Goal: Task Accomplishment & Management: Use online tool/utility

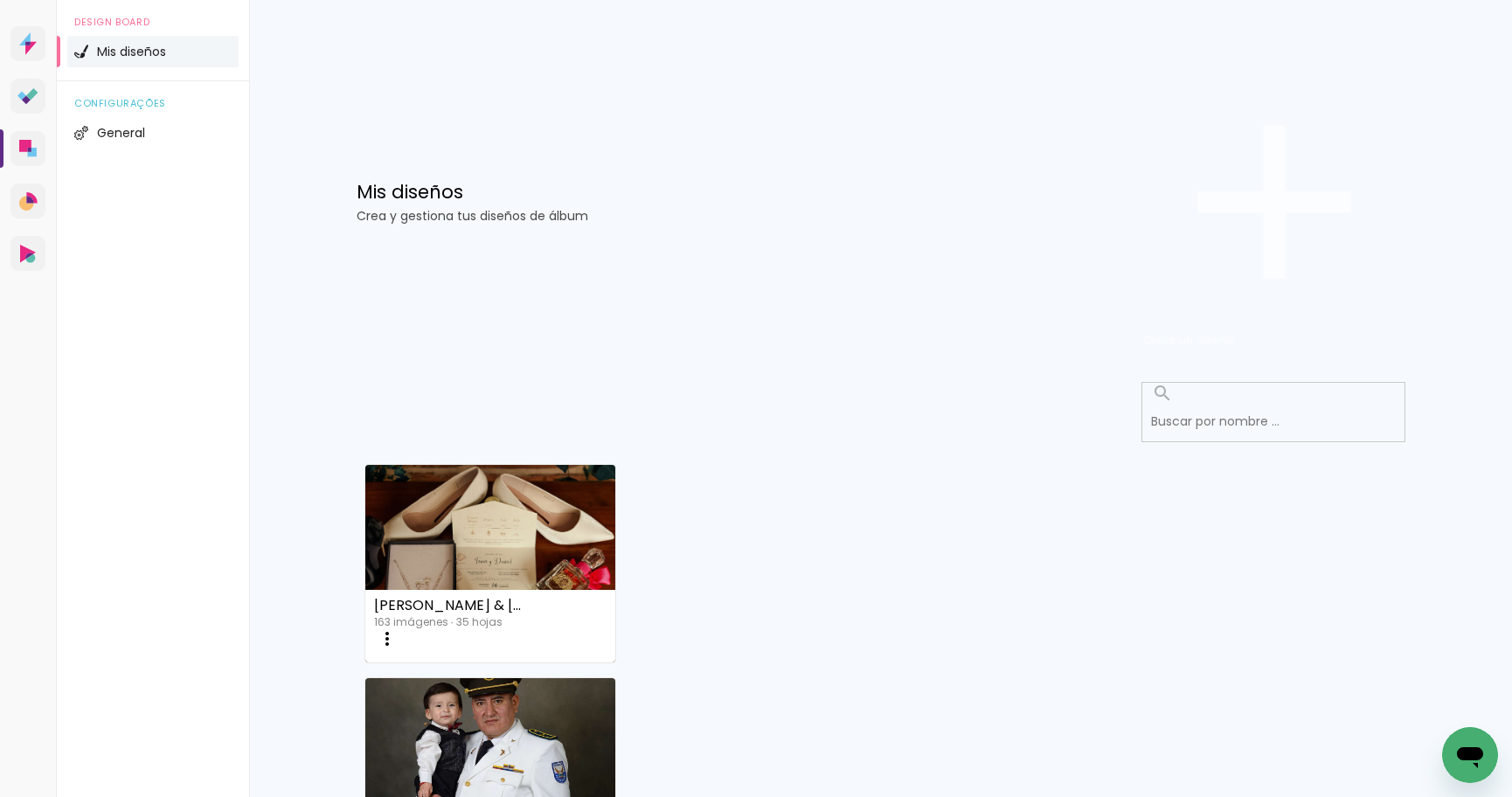
scroll to position [4, 0]
click at [1235, 332] on span "Crear un diseño" at bounding box center [1189, 340] width 92 height 16
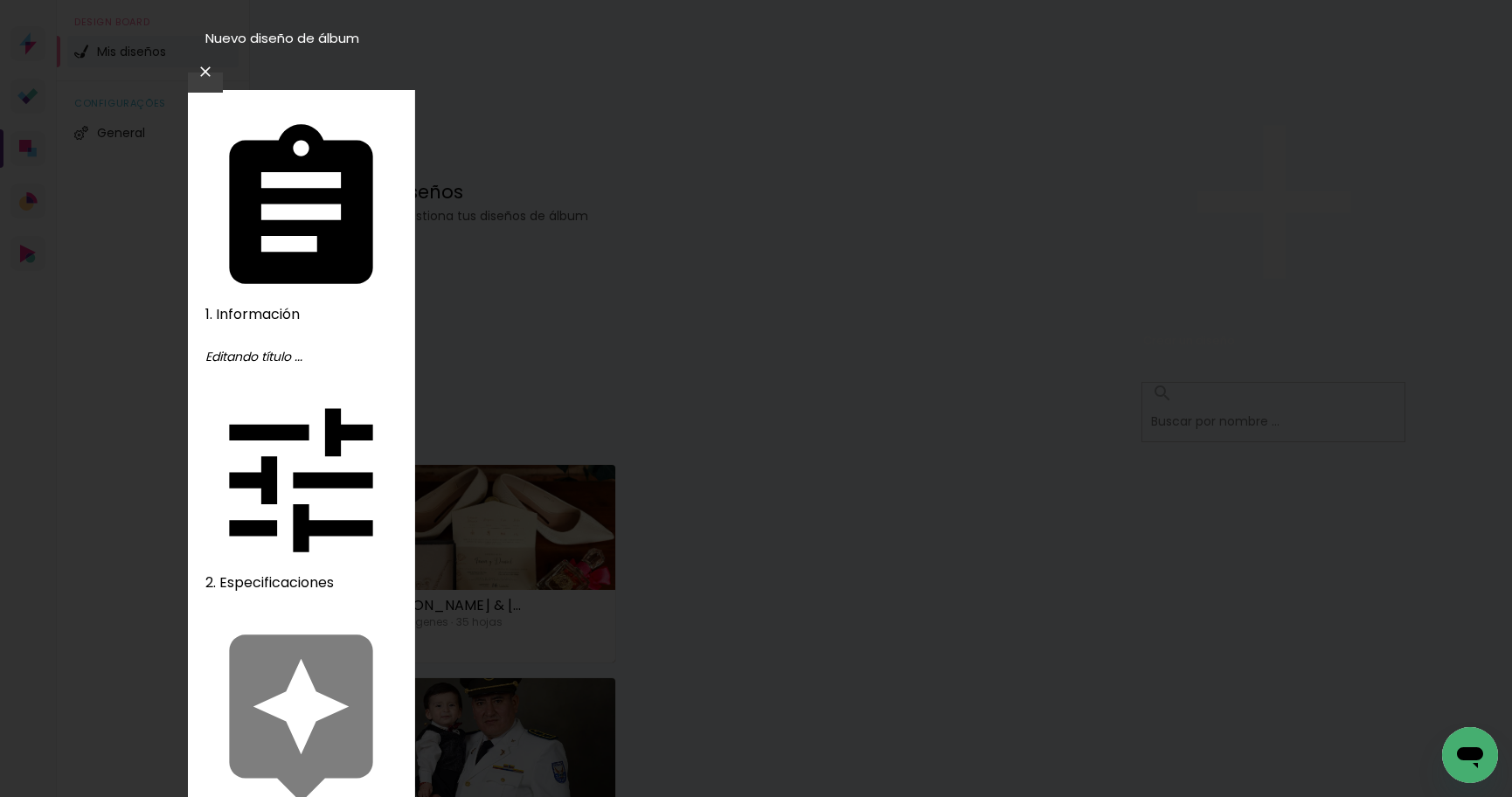
type input "COMUNIÓN [PERSON_NAME]"
type paper-input "COMUNIÓN [PERSON_NAME]"
click at [0, 0] on slot "Avanzar" at bounding box center [0, 0] width 0 height 0
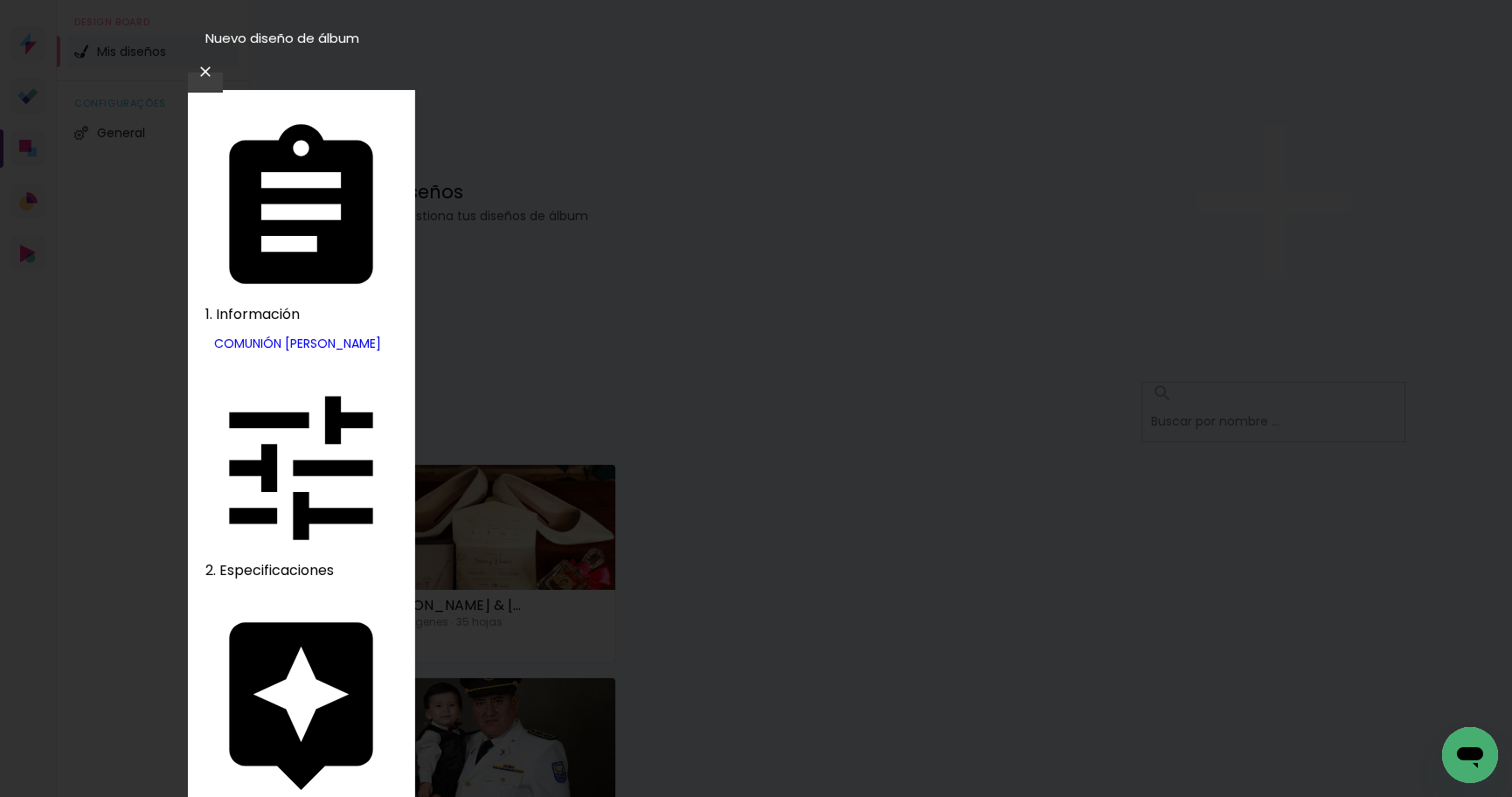
click at [0, 0] on slot "[GEOGRAPHIC_DATA]" at bounding box center [0, 0] width 0 height 0
click at [0, 0] on slot "Avanzar" at bounding box center [0, 0] width 0 height 0
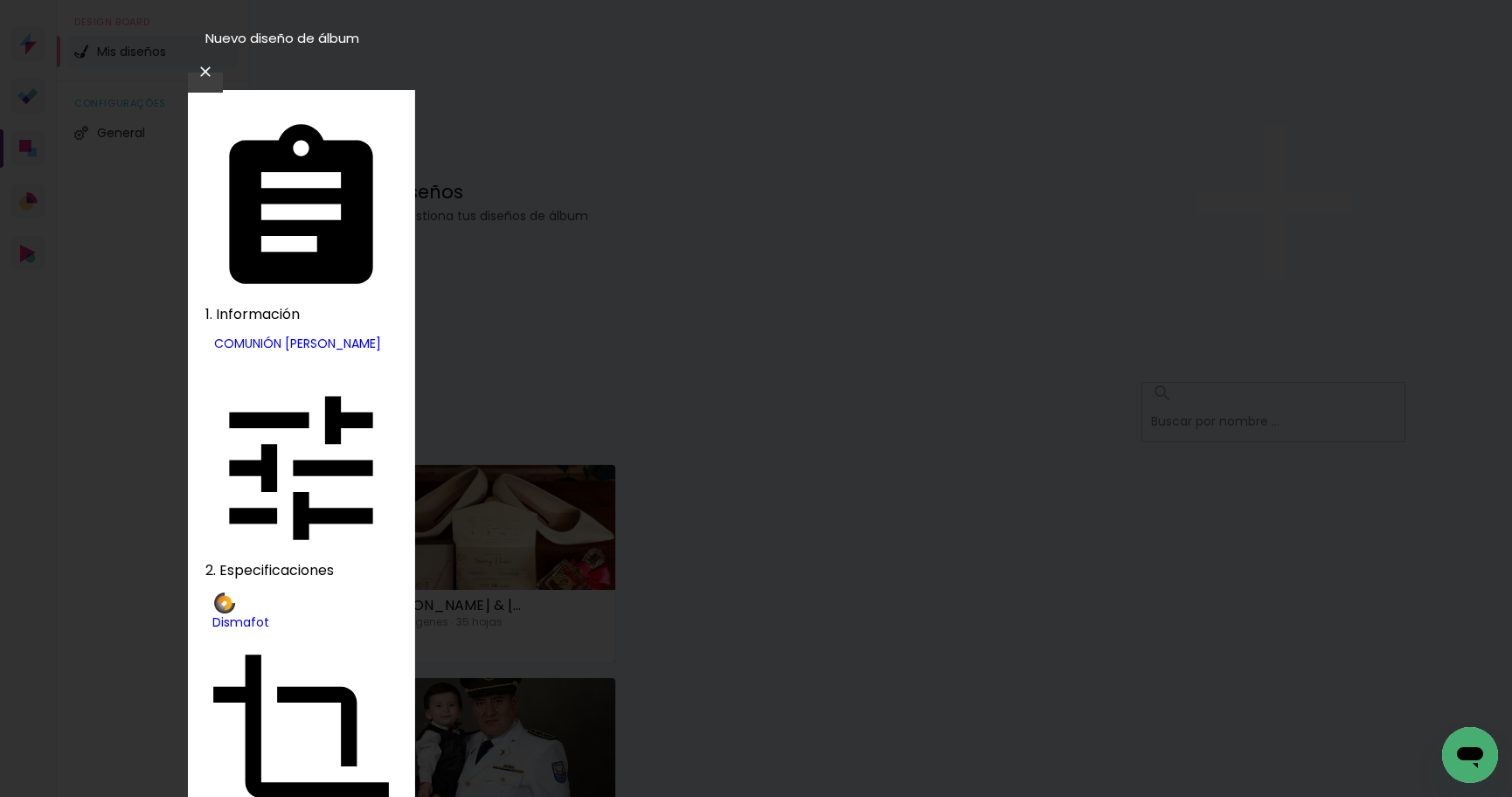
click at [0, 0] on slot "Libro pasta de cuero" at bounding box center [0, 0] width 0 height 0
type input "Libro pasta de cuero"
click at [0, 0] on slot "Avanzar" at bounding box center [0, 0] width 0 height 0
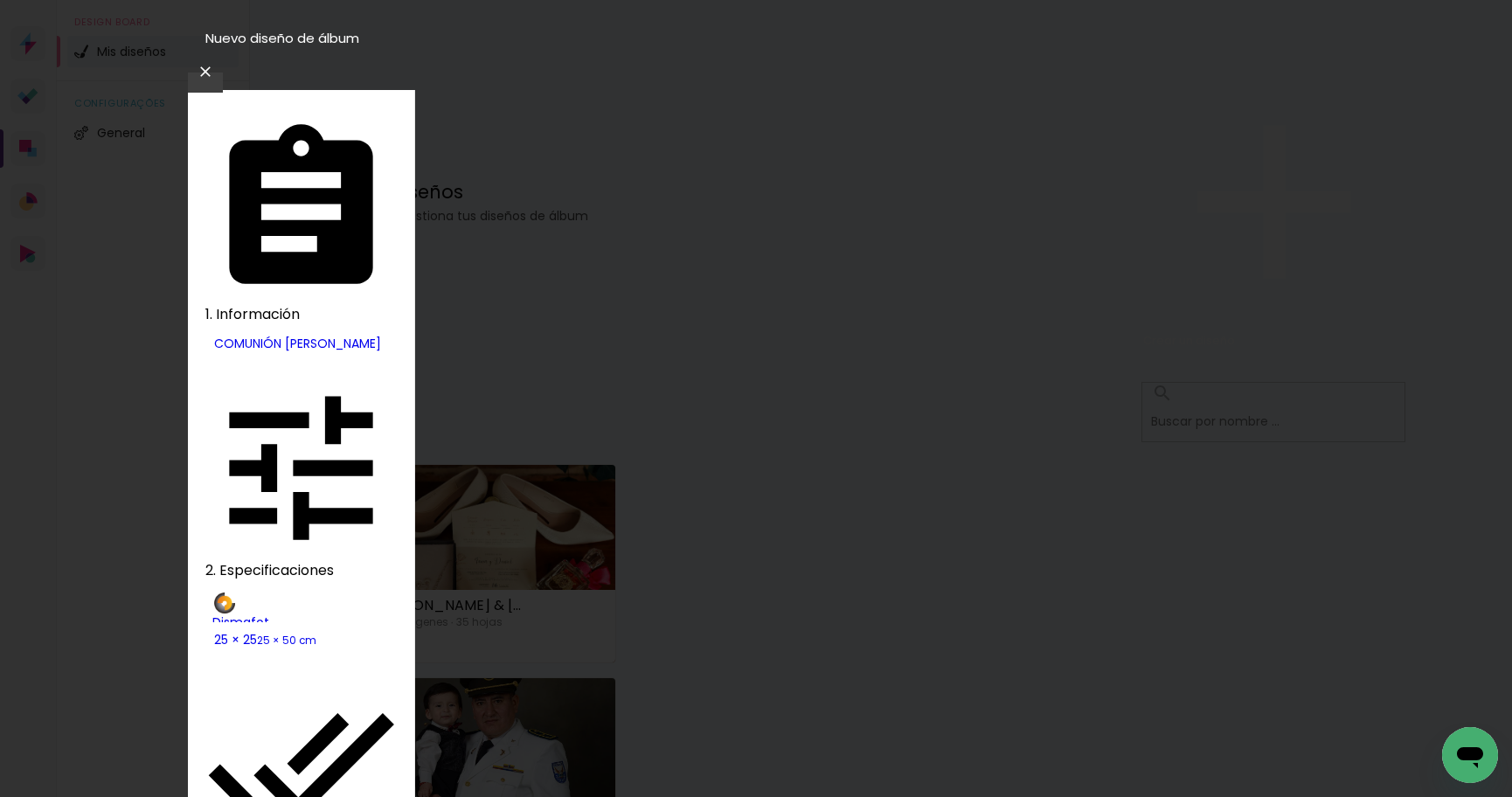
type paper-checkbox "on"
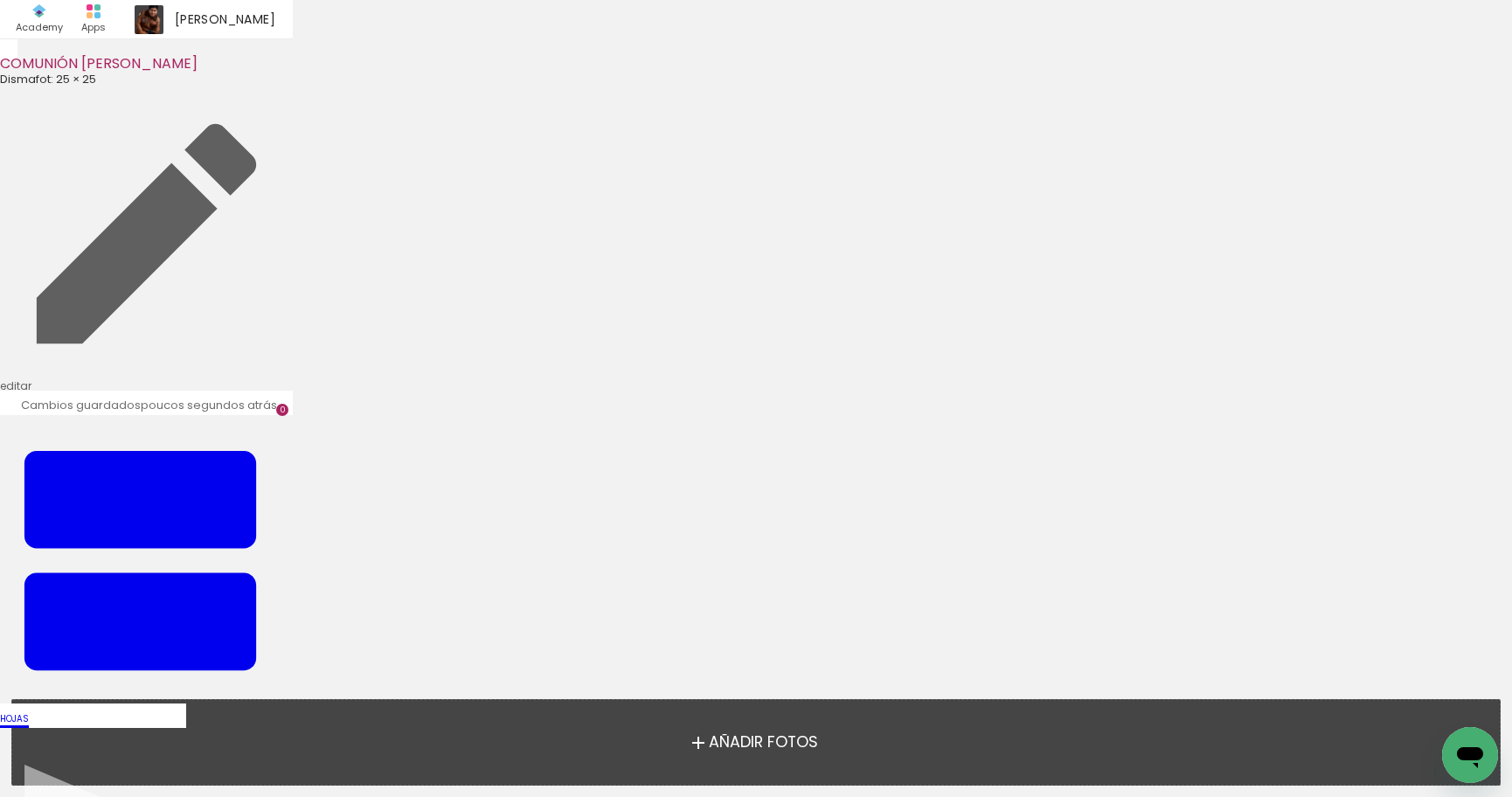
click at [787, 741] on span "Añadir Fotos" at bounding box center [763, 742] width 109 height 15
click at [0, 0] on input "file" at bounding box center [0, 0] width 0 height 0
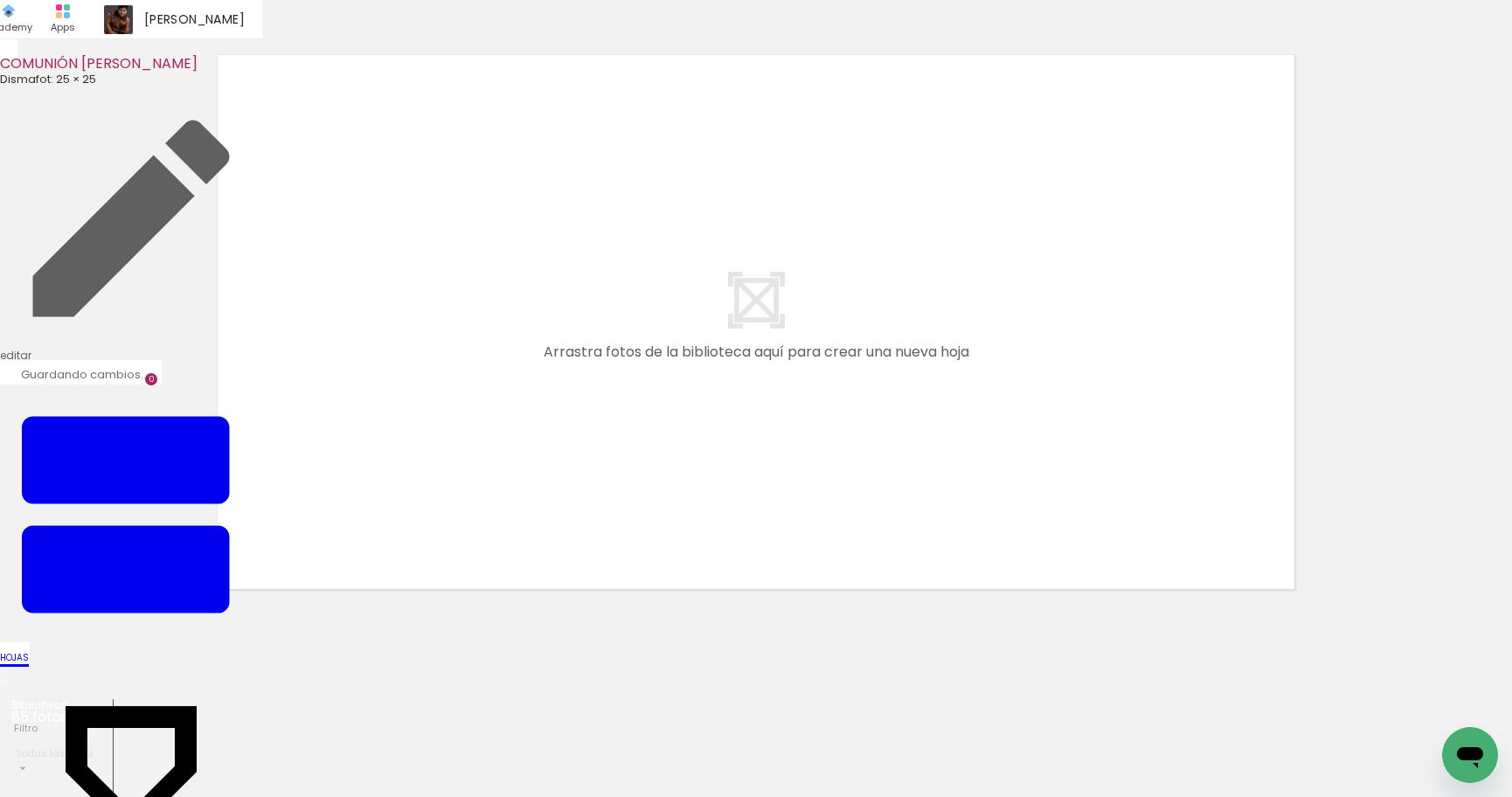
scroll to position [10, 0]
